Goal: Information Seeking & Learning: Learn about a topic

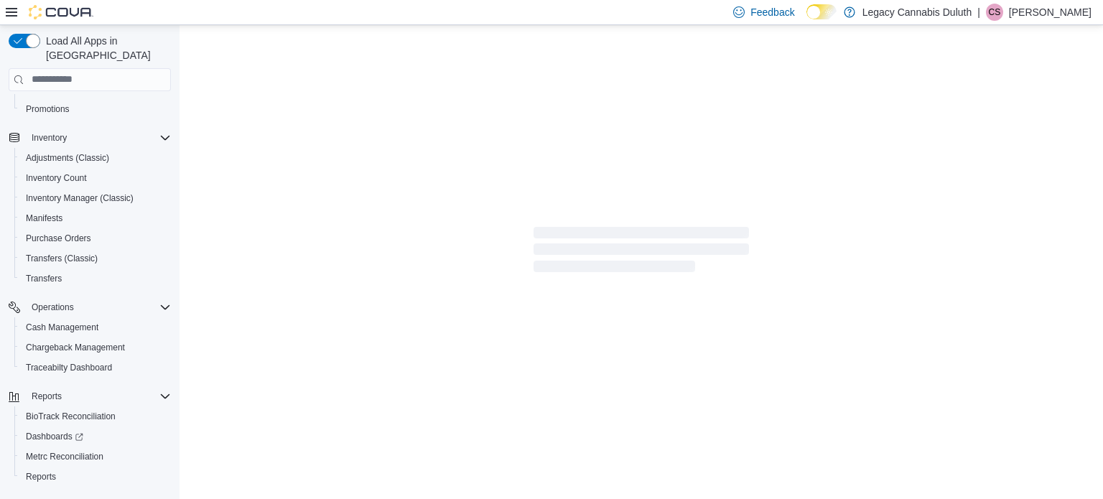
scroll to position [184, 0]
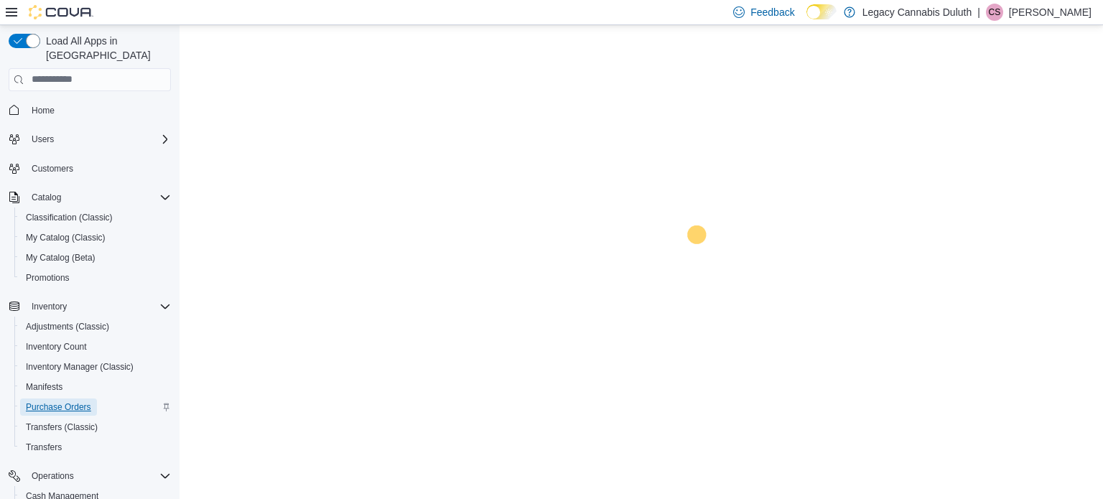
click at [47, 402] on span "Purchase Orders" at bounding box center [58, 407] width 65 height 11
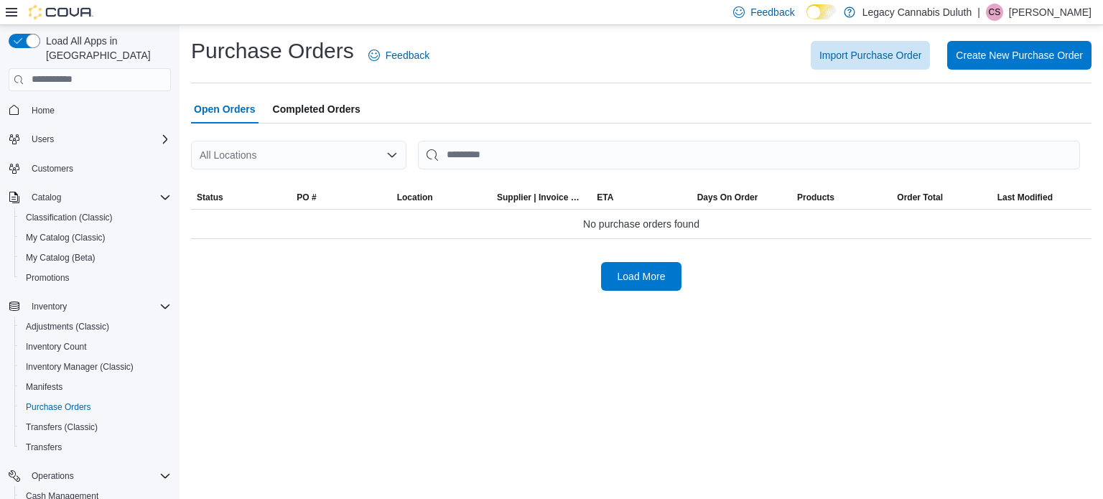
click at [328, 119] on span "Completed Orders" at bounding box center [317, 109] width 88 height 29
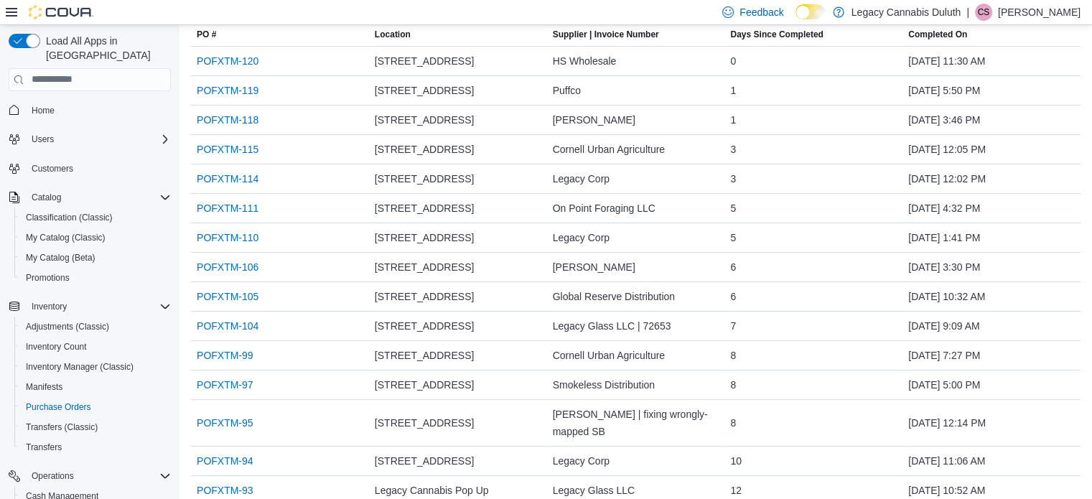
scroll to position [164, 0]
click at [226, 264] on link "POFXTM-106" at bounding box center [228, 265] width 62 height 17
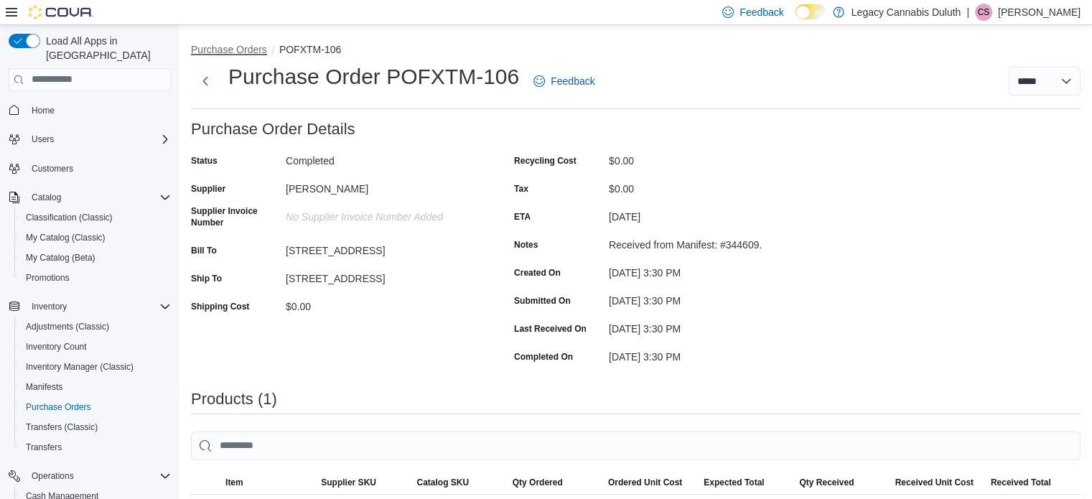
click at [227, 48] on button "Purchase Orders" at bounding box center [229, 49] width 76 height 11
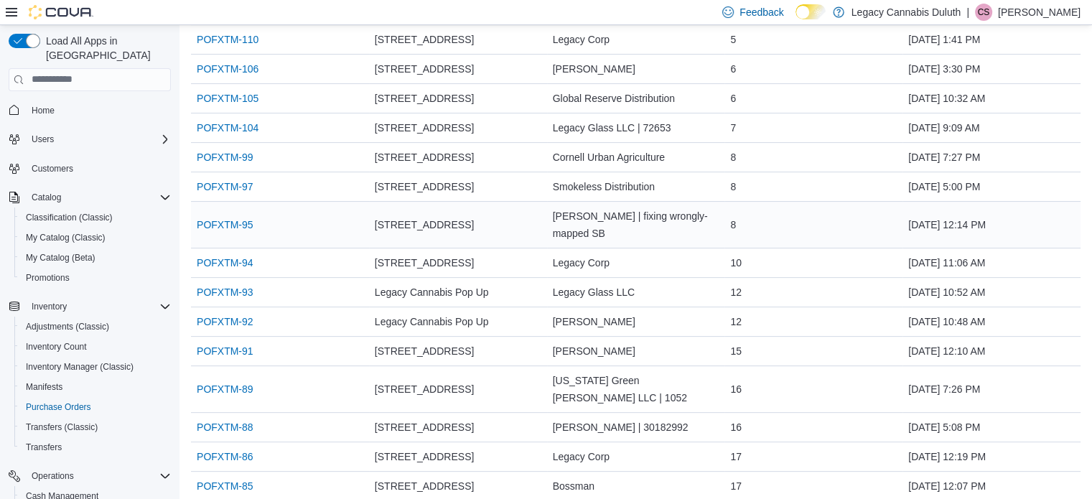
scroll to position [361, 0]
click at [221, 348] on link "POFXTM-91" at bounding box center [225, 351] width 57 height 17
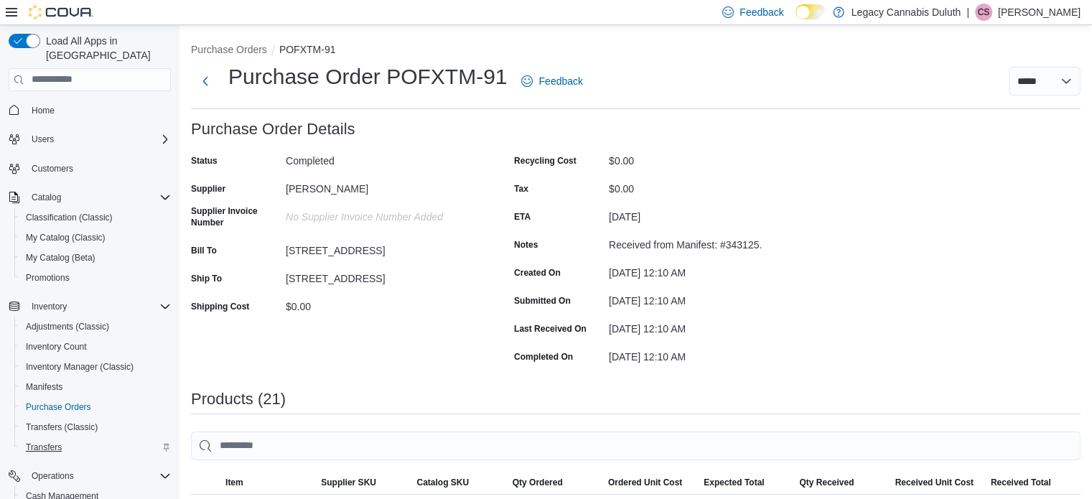
scroll to position [184, 0]
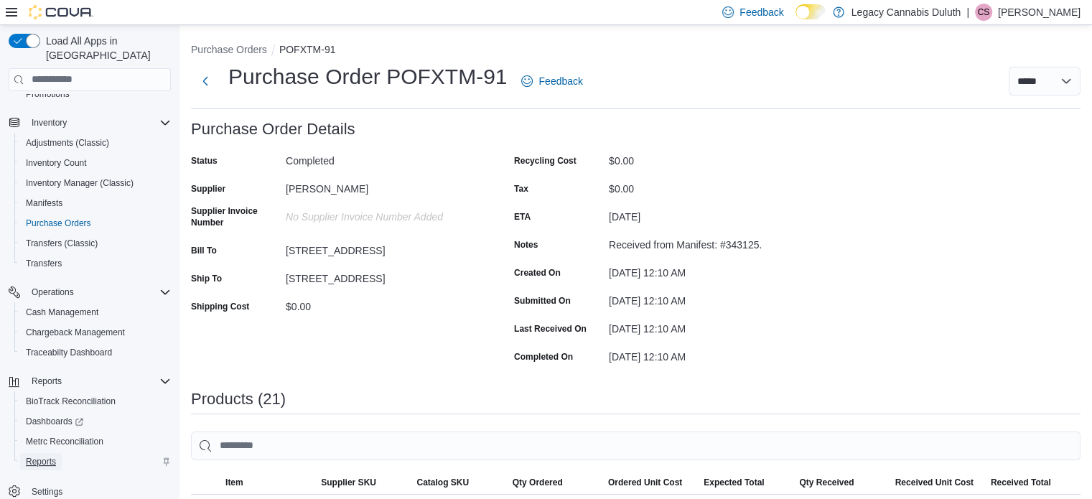
click at [50, 456] on span "Reports" at bounding box center [41, 461] width 30 height 11
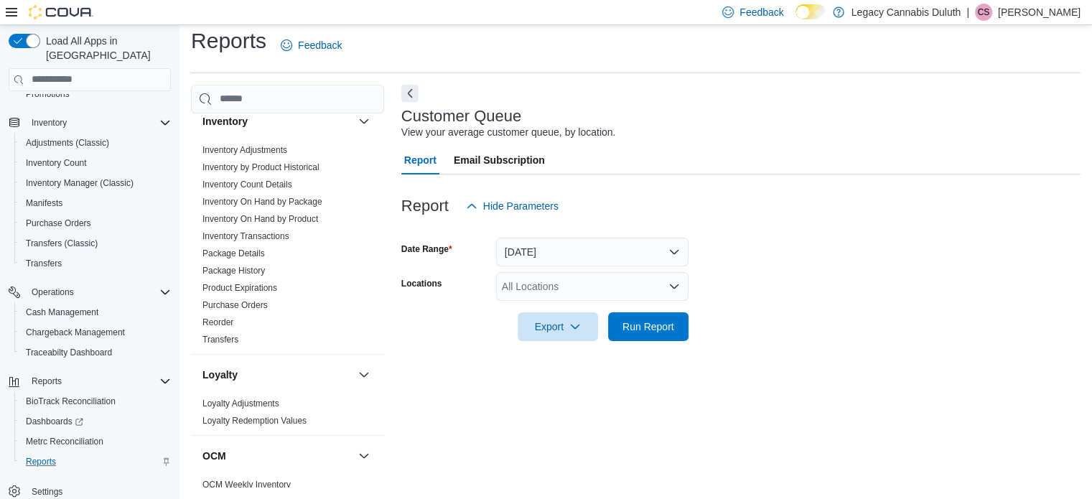
scroll to position [470, 0]
click at [231, 147] on link "Inventory Adjustments" at bounding box center [245, 150] width 85 height 10
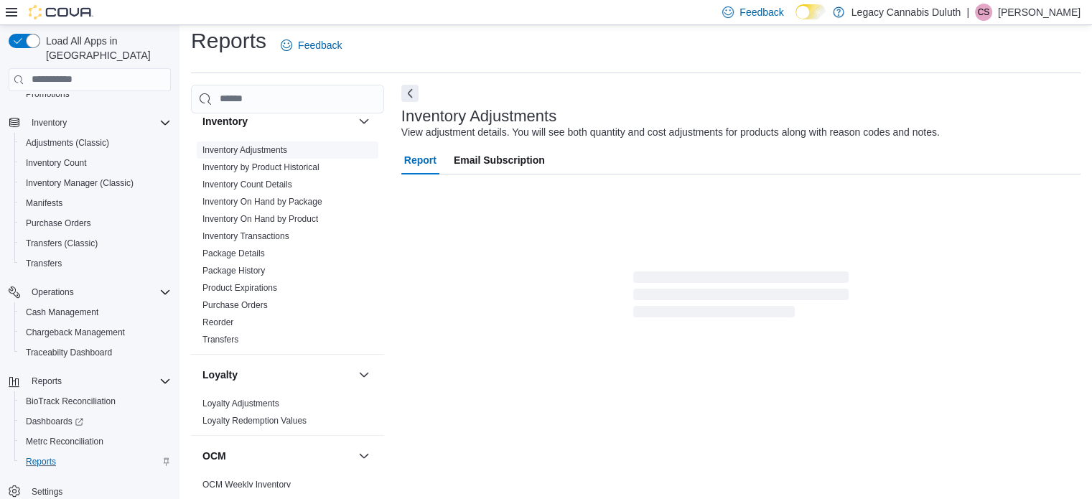
scroll to position [18, 0]
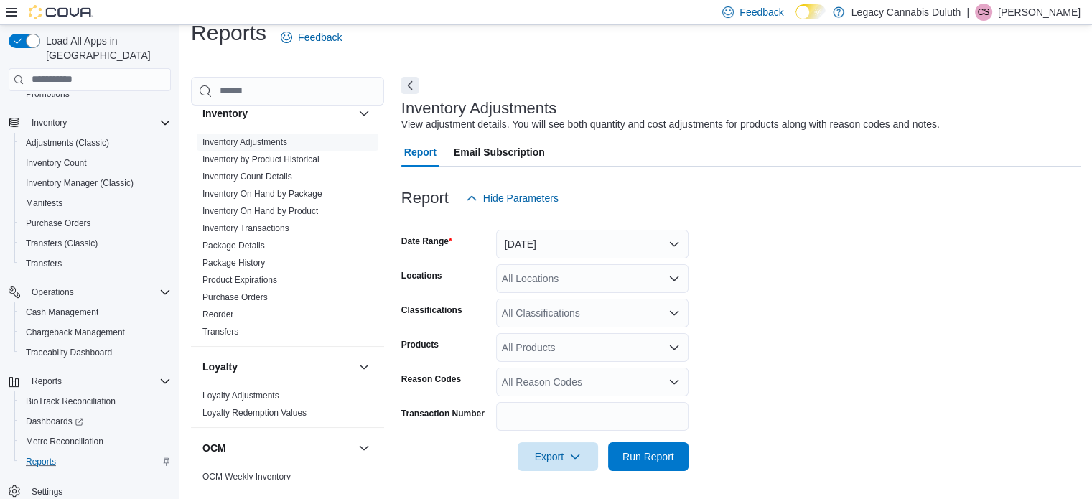
click at [853, 209] on div "Report Hide Parameters" at bounding box center [741, 198] width 679 height 29
click at [705, 324] on form "Date Range Yesterday Locations All Locations Classifications All Classification…" at bounding box center [741, 342] width 679 height 259
click at [546, 254] on button "Yesterday" at bounding box center [592, 244] width 192 height 29
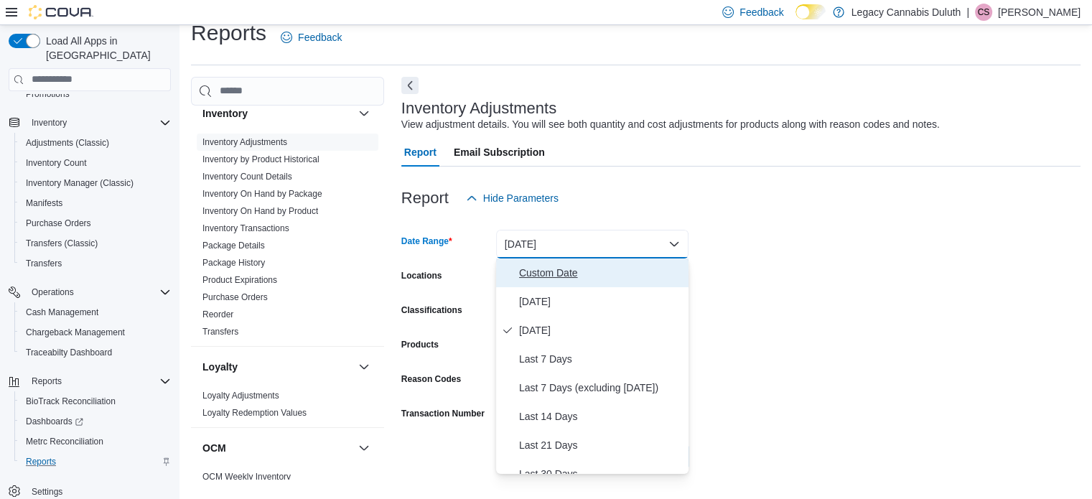
click at [547, 272] on span "Custom Date" at bounding box center [601, 272] width 164 height 17
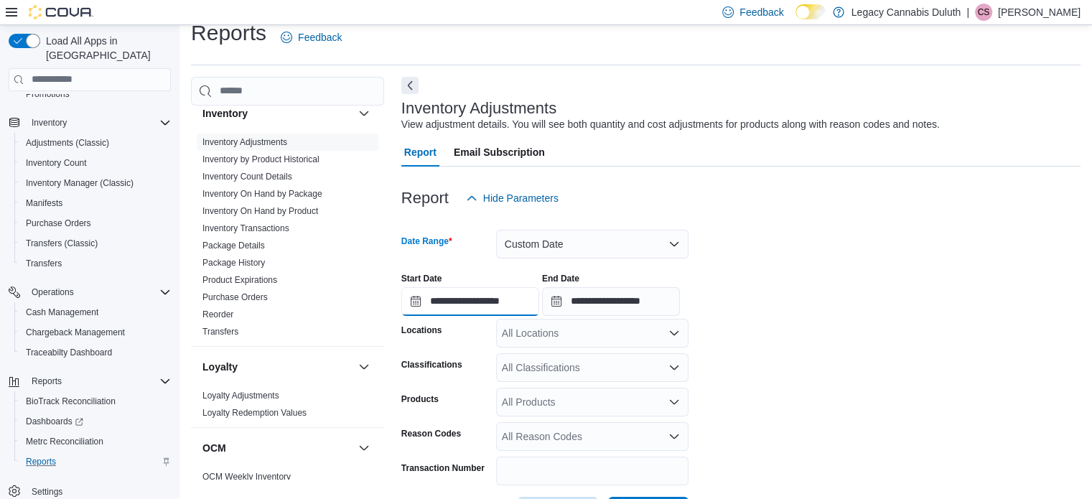
click at [458, 297] on input "**********" at bounding box center [471, 301] width 138 height 29
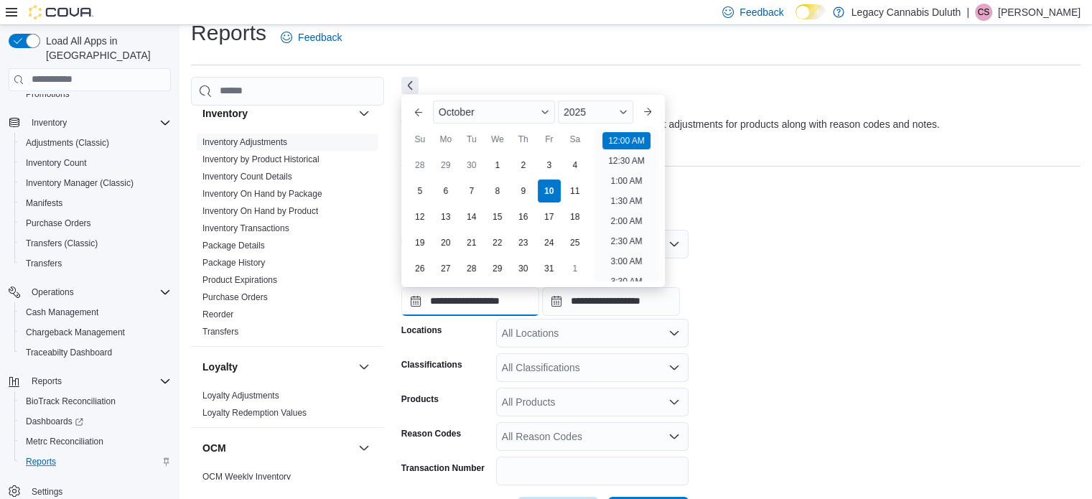
scroll to position [45, 0]
click at [547, 244] on div "24" at bounding box center [549, 242] width 25 height 25
type input "**********"
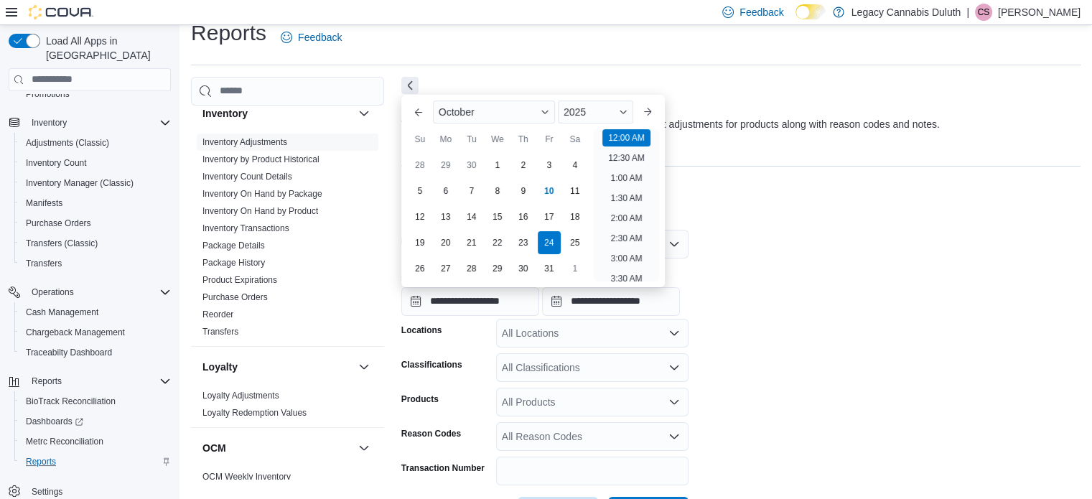
click at [717, 228] on div at bounding box center [741, 221] width 679 height 17
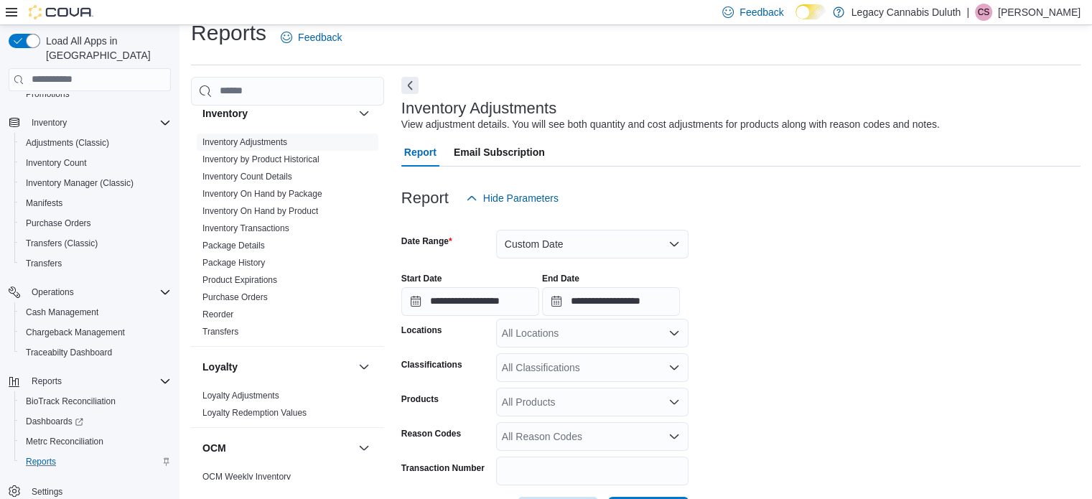
scroll to position [73, 0]
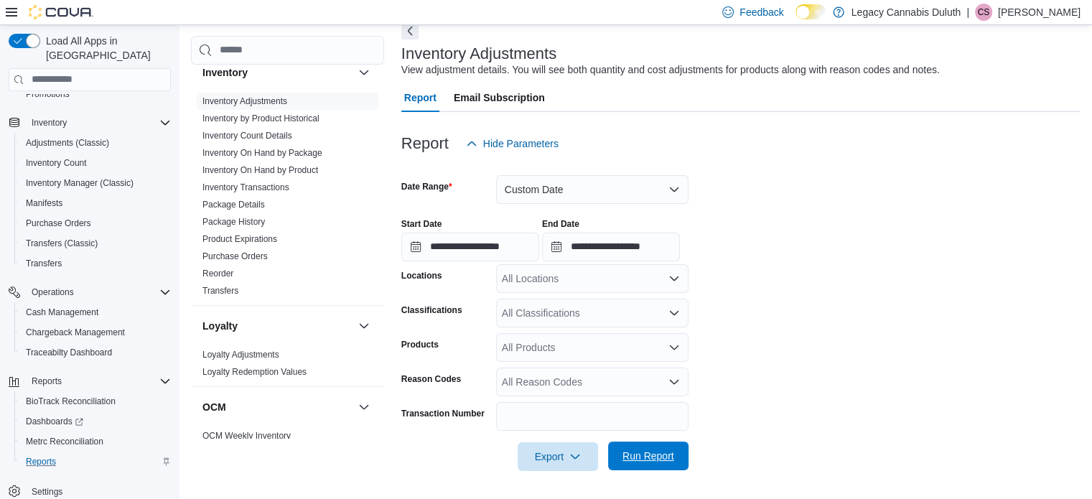
click at [655, 450] on span "Run Report" at bounding box center [649, 456] width 52 height 14
click at [499, 241] on input "**********" at bounding box center [471, 247] width 138 height 29
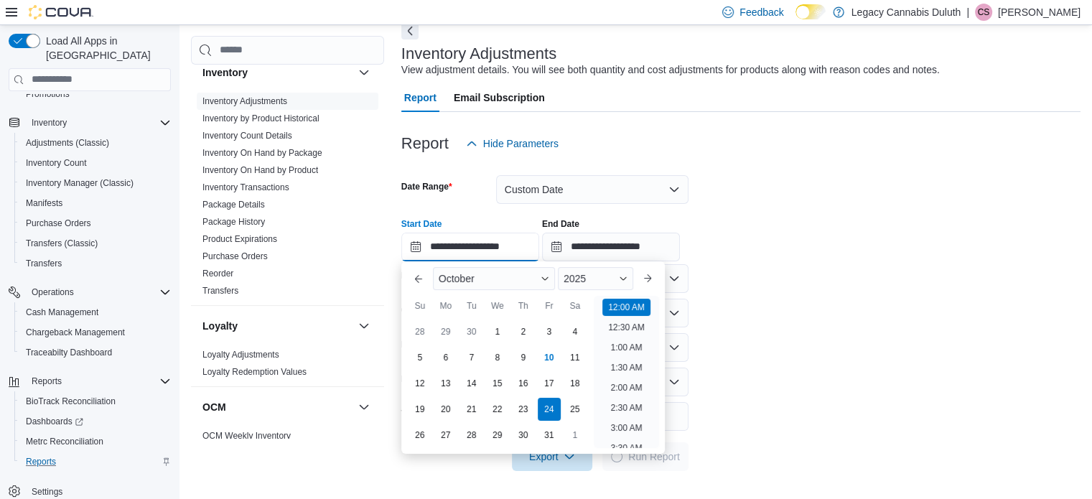
scroll to position [45, 0]
click at [423, 282] on button "Previous Month" at bounding box center [418, 278] width 23 height 23
type input "**********"
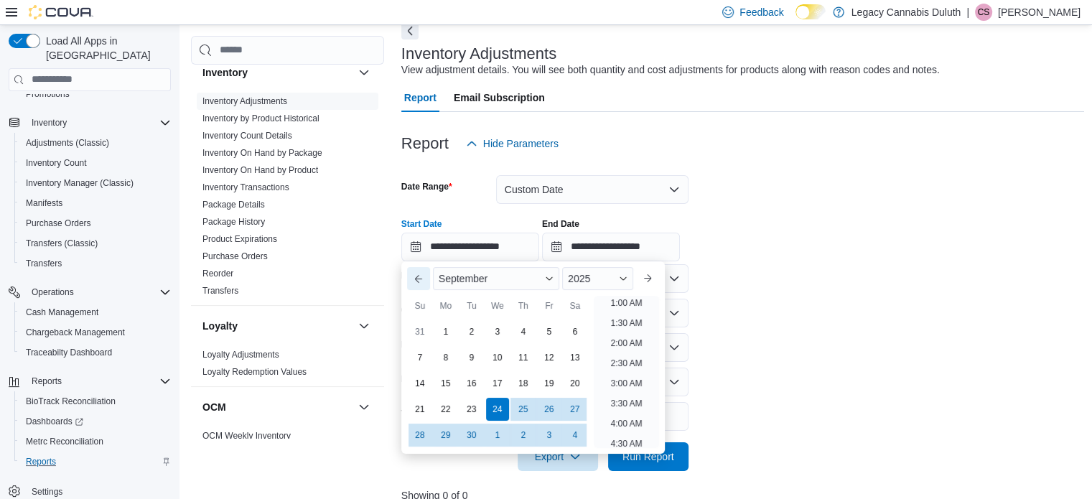
scroll to position [3, 0]
click at [496, 412] on div "24" at bounding box center [497, 408] width 25 height 25
click at [601, 248] on input "**********" at bounding box center [611, 247] width 138 height 29
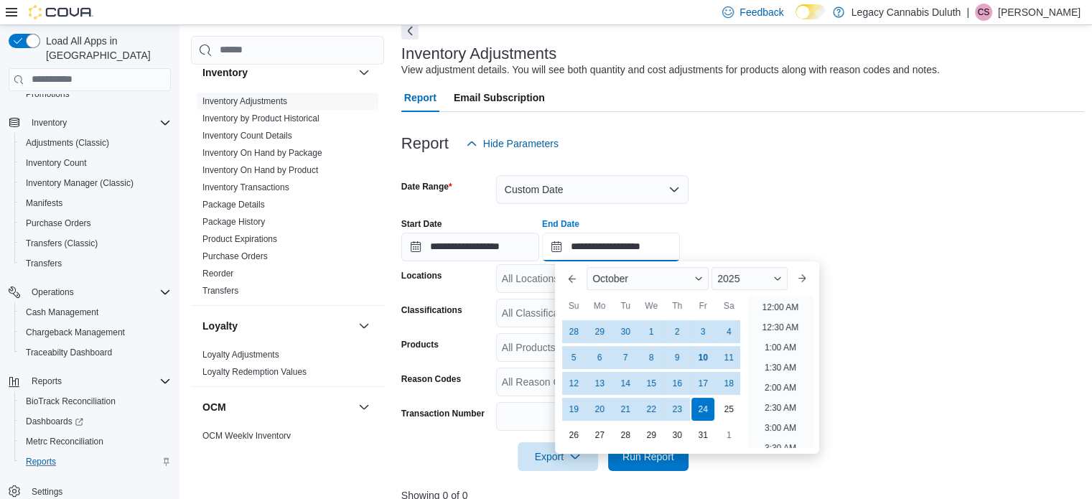
scroll to position [816, 0]
click at [566, 274] on button "Previous Month" at bounding box center [572, 278] width 23 height 23
type input "**********"
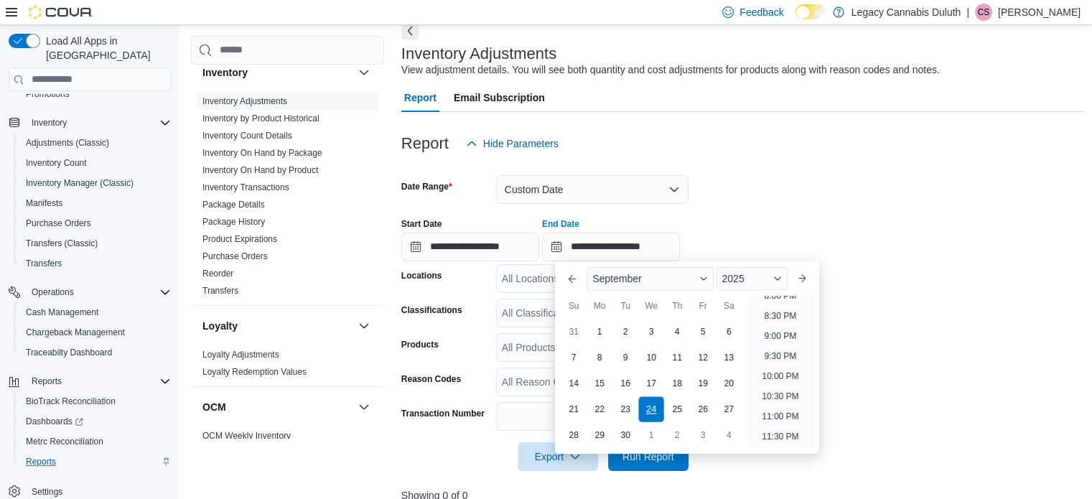
click at [645, 403] on div "24" at bounding box center [651, 408] width 25 height 25
click at [840, 242] on div "**********" at bounding box center [744, 234] width 684 height 55
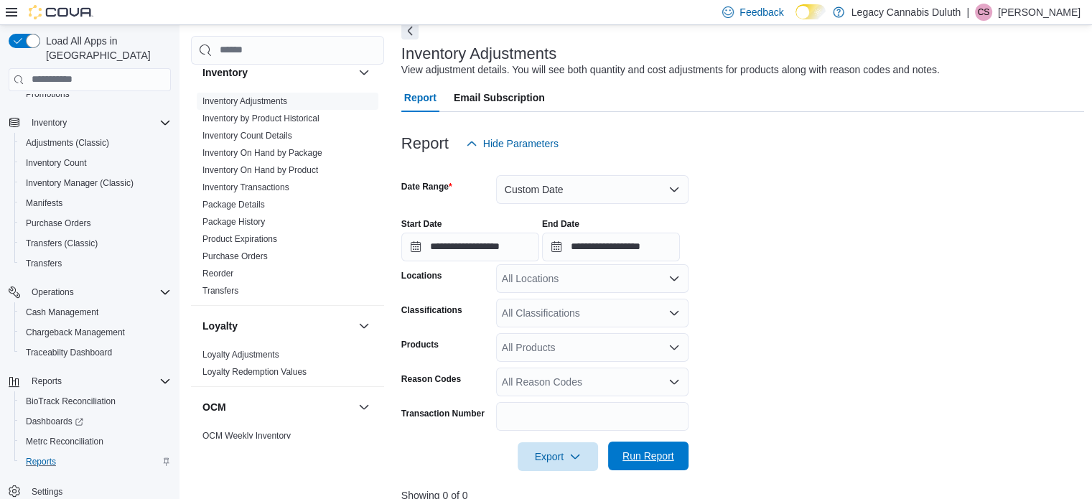
click at [668, 451] on span "Run Report" at bounding box center [649, 456] width 52 height 14
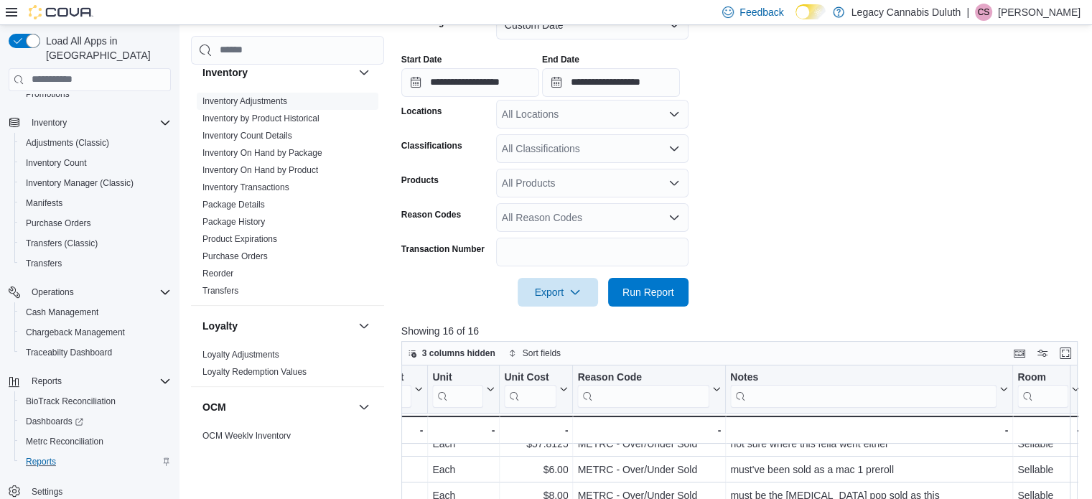
scroll to position [234, 0]
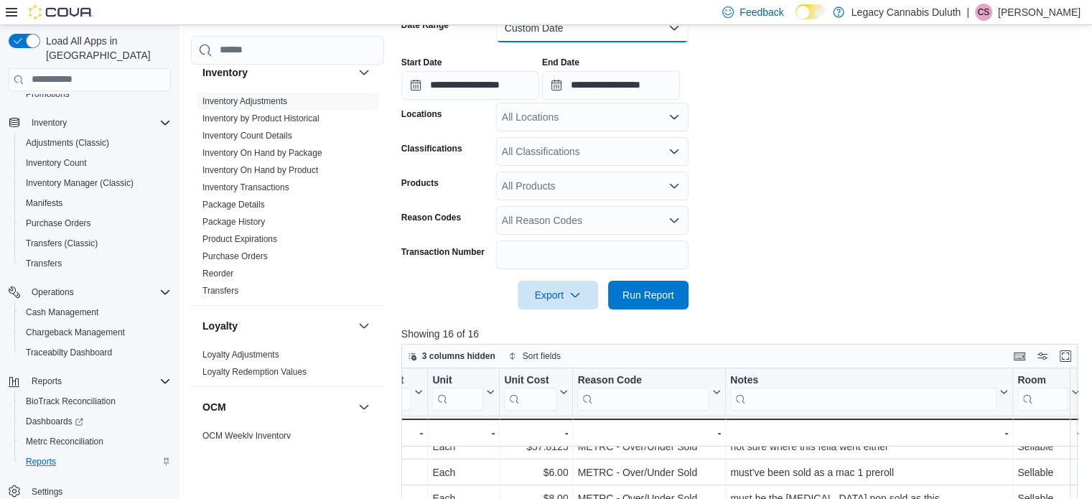
click at [662, 39] on button "Custom Date" at bounding box center [592, 28] width 192 height 29
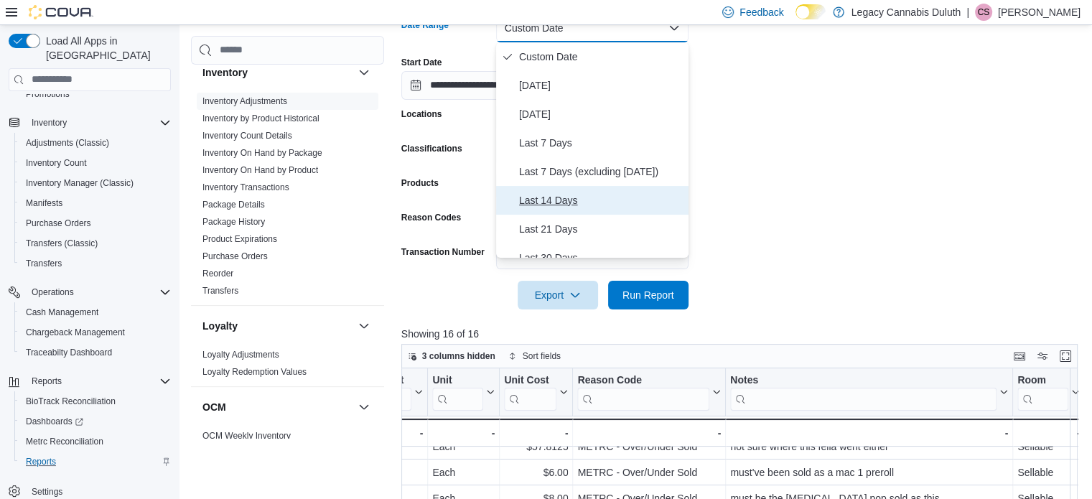
click at [611, 196] on span "Last 14 Days" at bounding box center [601, 200] width 164 height 17
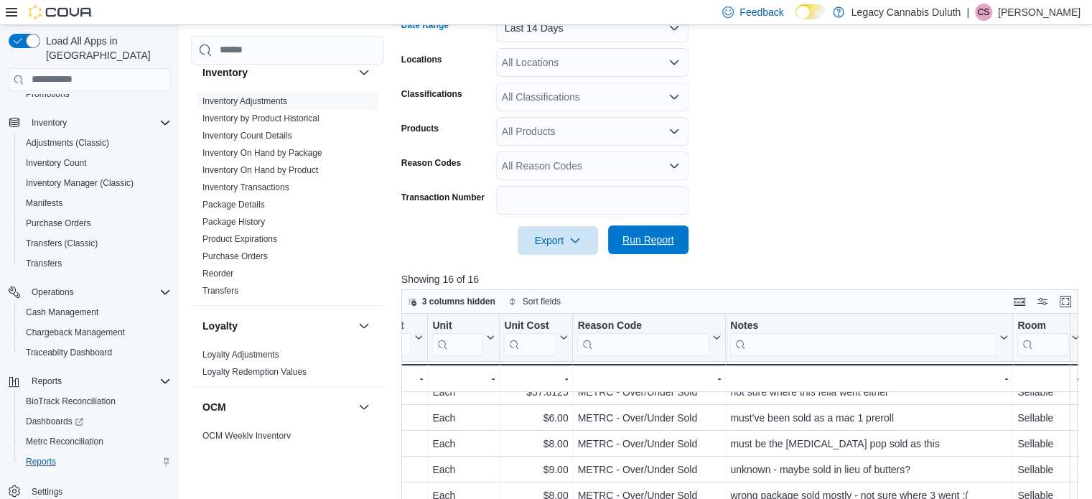
click at [634, 237] on span "Run Report" at bounding box center [649, 240] width 52 height 14
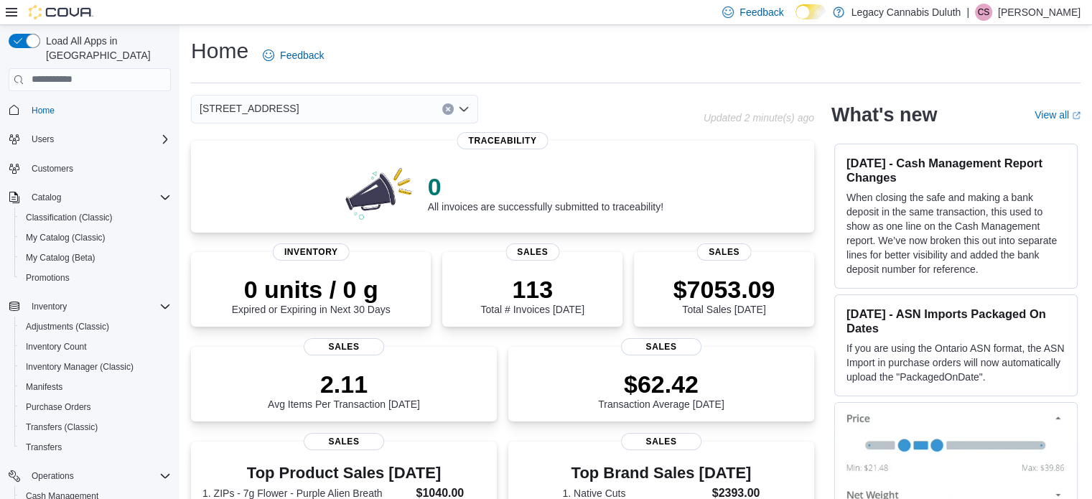
click at [412, 45] on div "Home Feedback" at bounding box center [636, 55] width 890 height 37
